Goal: Information Seeking & Learning: Find specific fact

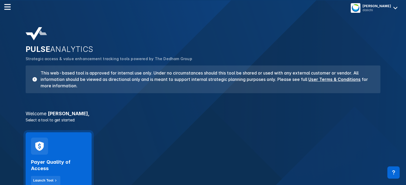
click at [74, 145] on div "Payer Quality of Access Launch Tool" at bounding box center [59, 162] width 66 height 58
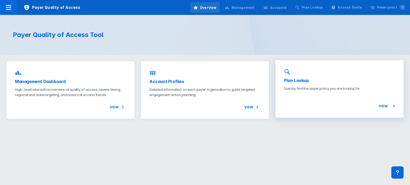
click at [322, 110] on div "Plan Lookup Quickly find the payer policy you are looking for. View" at bounding box center [339, 89] width 128 height 58
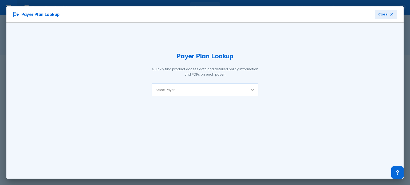
click at [255, 89] on icon at bounding box center [252, 89] width 5 height 5
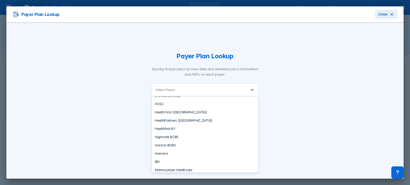
scroll to position [236, 0]
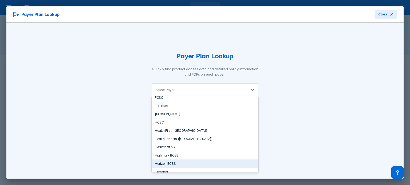
click at [184, 167] on div "Horizon BCBS" at bounding box center [205, 164] width 107 height 8
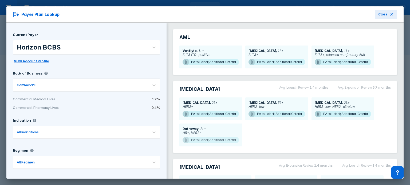
click at [224, 140] on span "PA to Label; Additional Criteria" at bounding box center [211, 140] width 56 height 6
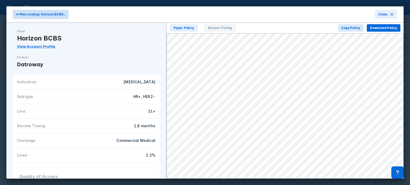
click at [55, 14] on span "⬅ Plan Lookup: Horizon BCBS..." at bounding box center [40, 14] width 49 height 5
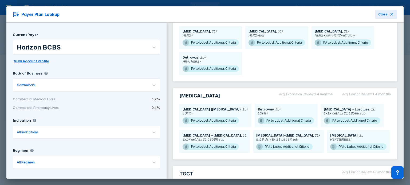
scroll to position [73, 0]
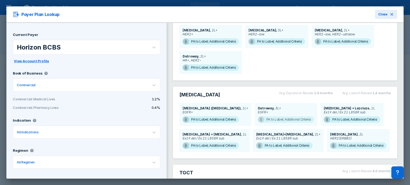
click at [280, 121] on span "PA to Label; Additional Criteria" at bounding box center [286, 120] width 56 height 6
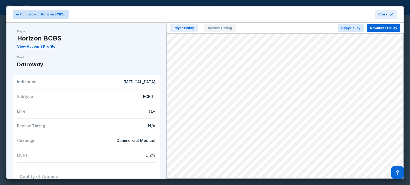
click at [55, 14] on span "⬅ Plan Lookup: Horizon BCBS..." at bounding box center [40, 14] width 49 height 5
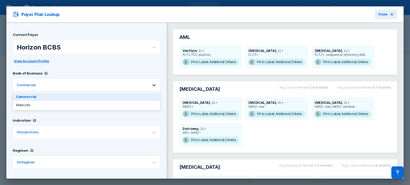
click at [151, 83] on icon at bounding box center [153, 85] width 5 height 5
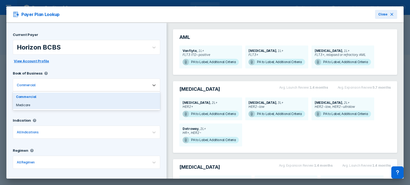
click at [112, 103] on div "Medicare" at bounding box center [86, 105] width 147 height 8
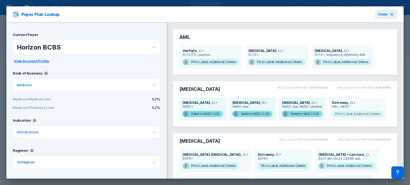
click at [332, 117] on span "PA to Label; Additional Criteria" at bounding box center [357, 114] width 51 height 6
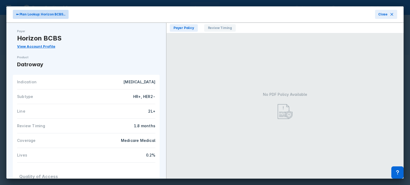
click at [53, 16] on span "⬅ Plan Lookup: Horizon BCBS..." at bounding box center [40, 14] width 49 height 5
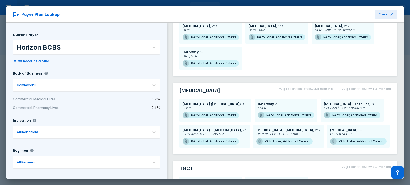
scroll to position [80, 0]
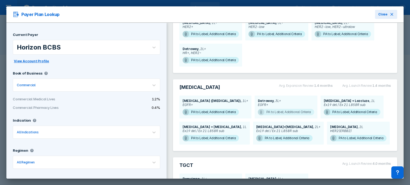
click at [269, 114] on span "PA to Label; Additional Criteria" at bounding box center [286, 112] width 56 height 6
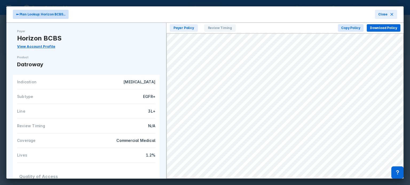
click at [56, 11] on button "⬅ Plan Lookup: Horizon BCBS..." at bounding box center [41, 14] width 56 height 9
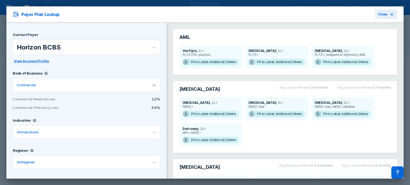
click at [151, 86] on icon at bounding box center [153, 85] width 5 height 5
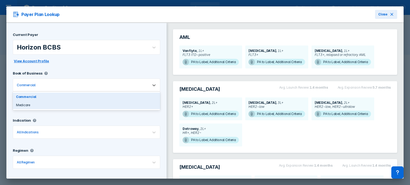
click at [124, 104] on div "Medicare" at bounding box center [86, 105] width 147 height 8
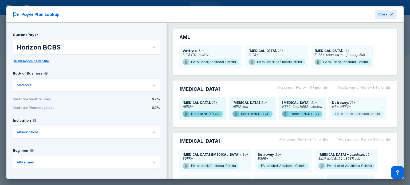
click at [332, 117] on span "PA to Label; Additional Criteria" at bounding box center [357, 114] width 51 height 6
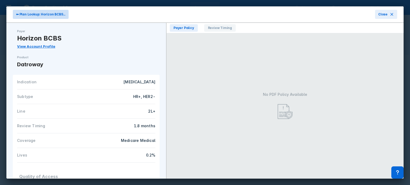
click at [41, 13] on span "⬅ Plan Lookup: Horizon BCBS..." at bounding box center [40, 14] width 49 height 5
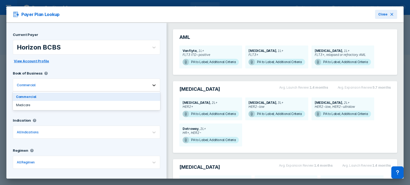
click at [151, 82] on div at bounding box center [154, 86] width 12 height 12
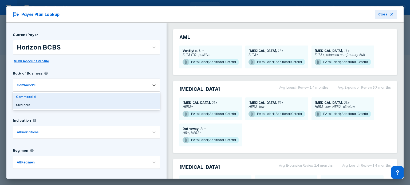
click at [135, 105] on div "Medicare" at bounding box center [86, 105] width 147 height 8
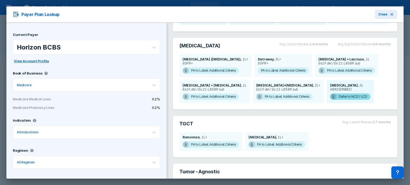
scroll to position [98, 0]
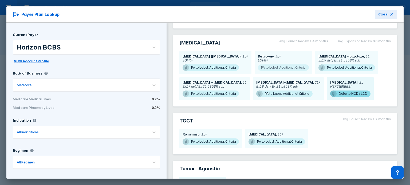
click at [270, 71] on span "PA to Label; Additional Criteria" at bounding box center [283, 68] width 51 height 6
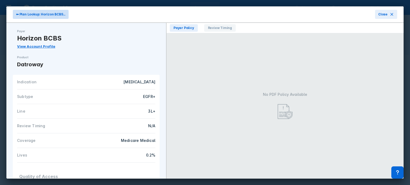
click at [57, 18] on button "⬅ Plan Lookup: Horizon BCBS..." at bounding box center [41, 14] width 56 height 9
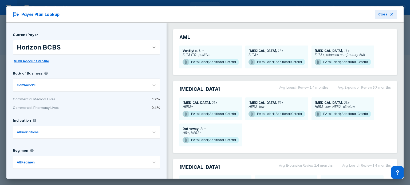
click at [151, 52] on div at bounding box center [154, 48] width 12 height 12
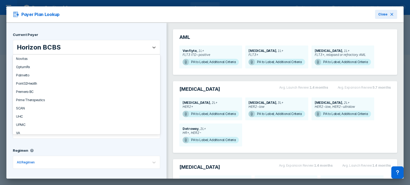
scroll to position [420, 0]
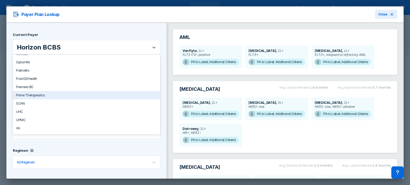
click at [96, 98] on div "Prime Therapeutics" at bounding box center [86, 95] width 147 height 8
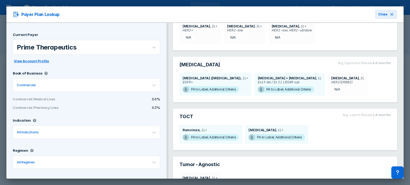
scroll to position [78, 0]
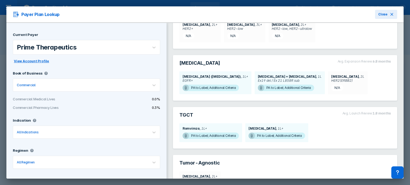
drag, startPoint x: 393, startPoint y: 107, endPoint x: 394, endPoint y: 113, distance: 5.9
click at [394, 113] on div "AML Vanflyta 1L+ FLT3 ITD-positive PA to Label; Additional Criteria [MEDICAL_DA…" at bounding box center [285, 76] width 237 height 263
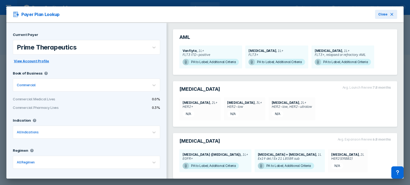
scroll to position [3, 0]
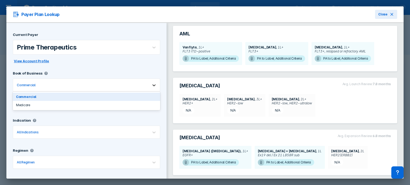
click at [151, 86] on icon at bounding box center [153, 85] width 5 height 5
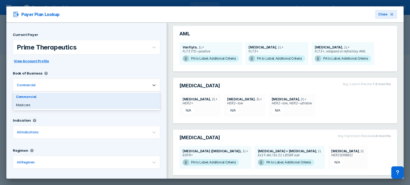
click at [139, 104] on div "Medicare" at bounding box center [86, 105] width 147 height 8
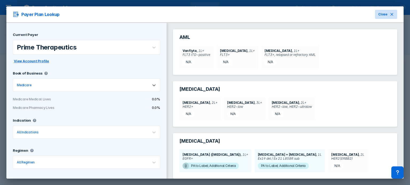
click at [390, 13] on icon at bounding box center [392, 14] width 4 height 4
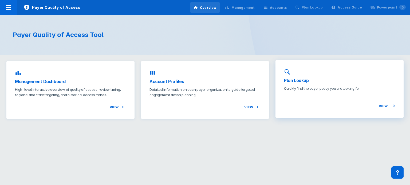
click at [287, 88] on p "Quickly find the payer policy you are looking for." at bounding box center [339, 88] width 111 height 5
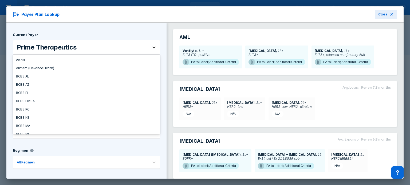
click at [152, 47] on icon at bounding box center [153, 48] width 3 height 2
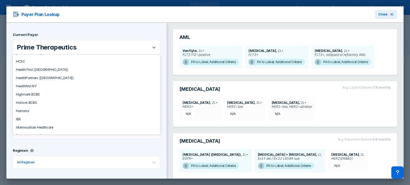
scroll to position [253, 0]
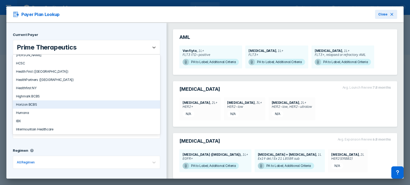
click at [94, 107] on div "Horizon BCBS" at bounding box center [86, 105] width 147 height 8
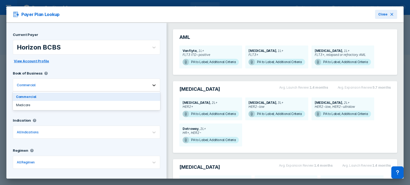
click at [151, 85] on icon at bounding box center [153, 85] width 5 height 5
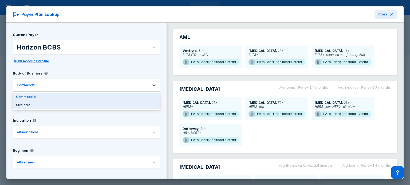
click at [142, 105] on div "Medicare" at bounding box center [86, 105] width 147 height 8
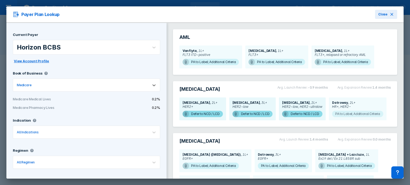
click at [332, 117] on span "PA to Label; Additional Criteria" at bounding box center [357, 114] width 51 height 6
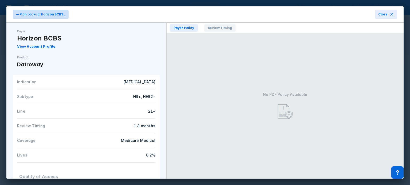
click at [54, 15] on span "⬅ Plan Lookup: Horizon BCBS..." at bounding box center [40, 14] width 49 height 5
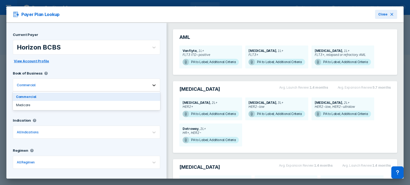
click at [151, 89] on div at bounding box center [154, 86] width 12 height 12
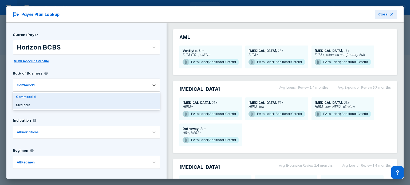
click at [139, 103] on div "Medicare" at bounding box center [86, 105] width 147 height 8
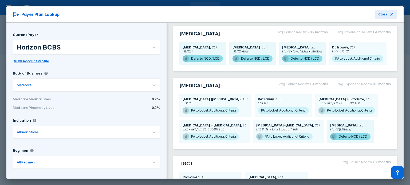
scroll to position [55, 0]
click at [390, 102] on div "[MEDICAL_DATA] Avg. Launch Review: 1.4 months Avg. Expansion Review: 0.0 months…" at bounding box center [285, 114] width 231 height 78
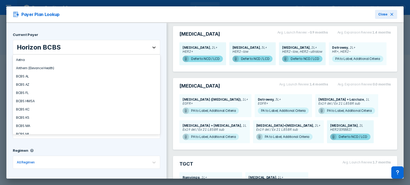
click at [151, 48] on icon at bounding box center [153, 47] width 5 height 5
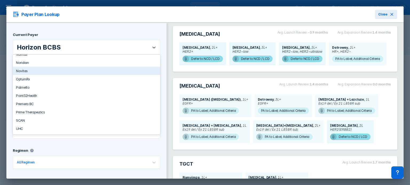
scroll to position [420, 0]
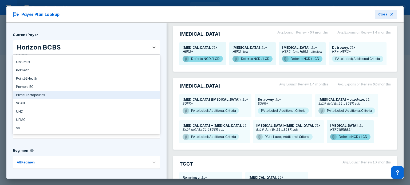
click at [93, 99] on div "Prime Therapeutics" at bounding box center [86, 95] width 147 height 8
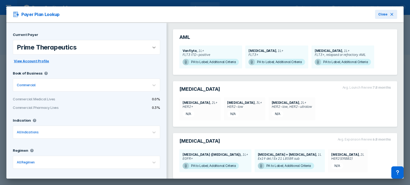
click at [151, 49] on icon at bounding box center [153, 47] width 5 height 5
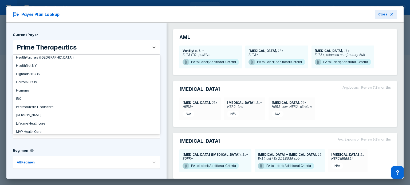
scroll to position [267, 0]
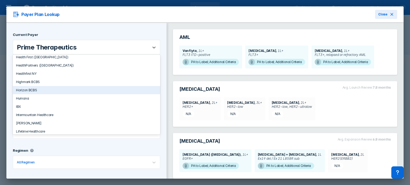
click at [112, 94] on div "Horizon BCBS" at bounding box center [86, 90] width 147 height 8
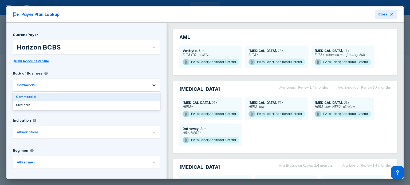
click at [151, 85] on icon at bounding box center [153, 85] width 5 height 5
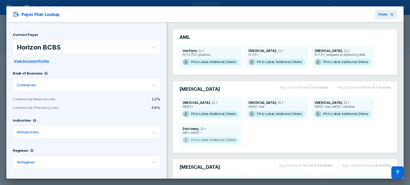
click at [218, 140] on span "PA to Label; Additional Criteria" at bounding box center [211, 140] width 56 height 6
